Goal: Information Seeking & Learning: Learn about a topic

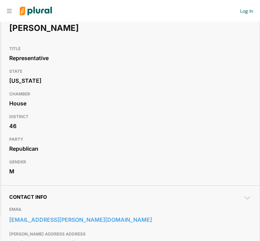
scroll to position [78, 0]
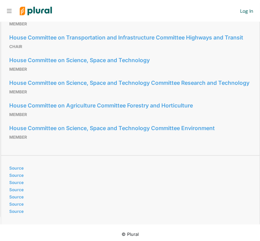
scroll to position [907, 0]
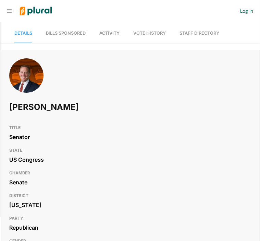
click at [104, 36] on link "Activity" at bounding box center [110, 34] width 20 height 20
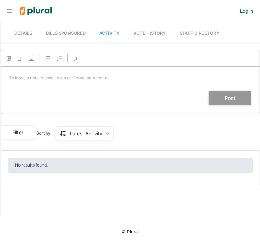
click at [146, 33] on span "Vote History" at bounding box center [150, 33] width 33 height 5
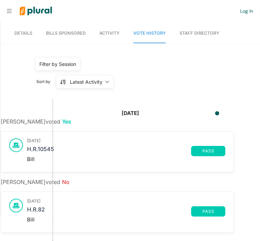
click at [111, 34] on span "Activity" at bounding box center [110, 33] width 20 height 5
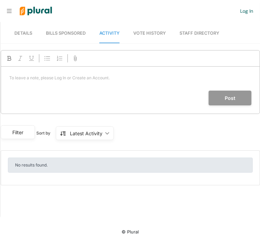
click at [189, 34] on link "Staff Directory" at bounding box center [200, 34] width 40 height 20
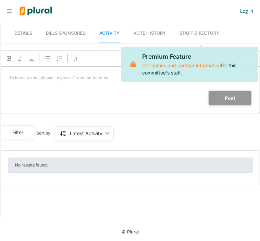
click at [164, 34] on span "Vote History" at bounding box center [150, 33] width 33 height 5
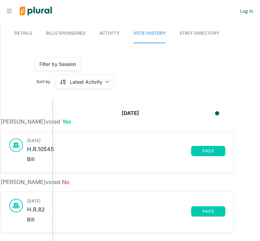
click at [27, 33] on span "Details" at bounding box center [23, 33] width 18 height 5
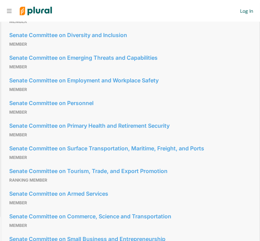
scroll to position [718, 0]
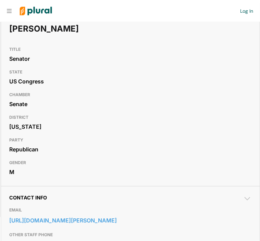
scroll to position [90, 0]
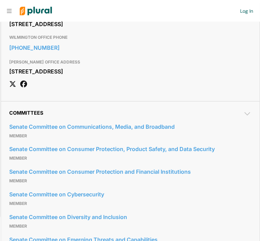
scroll to position [535, 0]
click at [244, 118] on icon at bounding box center [248, 114] width 8 height 8
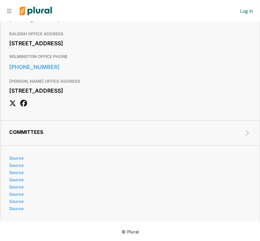
click at [244, 137] on icon at bounding box center [248, 133] width 8 height 8
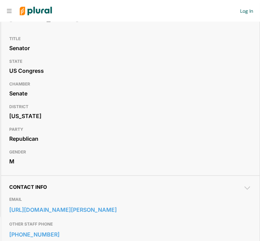
scroll to position [0, 0]
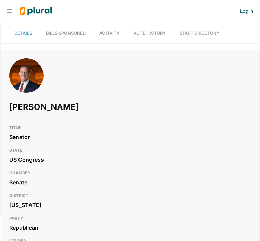
click at [63, 28] on link "Bills Sponsored" at bounding box center [66, 34] width 40 height 20
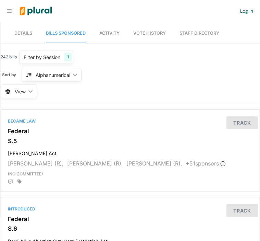
click at [112, 33] on span "Activity" at bounding box center [110, 33] width 20 height 5
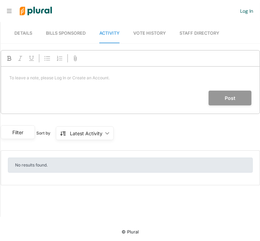
click at [105, 131] on div "Latest Activity ic_keyboard_arrow_down" at bounding box center [85, 133] width 58 height 14
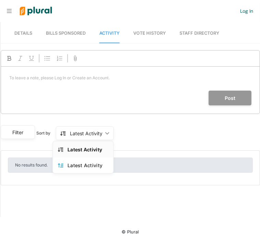
click at [105, 131] on div "Latest Activity ic_keyboard_arrow_down" at bounding box center [85, 133] width 58 height 14
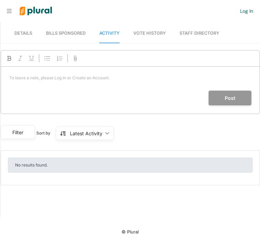
click at [142, 38] on link "Vote History" at bounding box center [150, 34] width 33 height 20
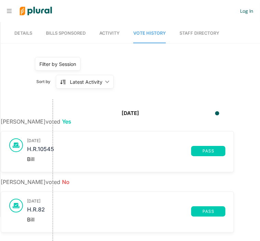
click at [71, 59] on div "Filter by Session" at bounding box center [58, 64] width 46 height 14
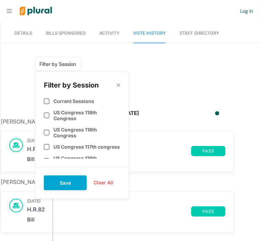
click at [129, 66] on div "Filter by Session Filter by Session close Current Sessions US Congress 119th Co…" at bounding box center [110, 64] width 161 height 14
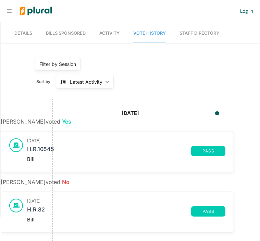
click at [25, 37] on link "Details" at bounding box center [23, 34] width 18 height 20
